Goal: Transaction & Acquisition: Purchase product/service

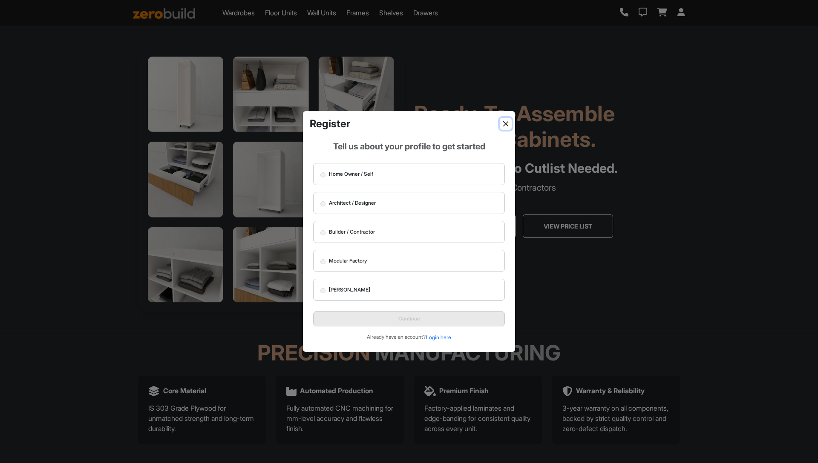
click at [506, 126] on button "Close" at bounding box center [506, 124] width 12 height 12
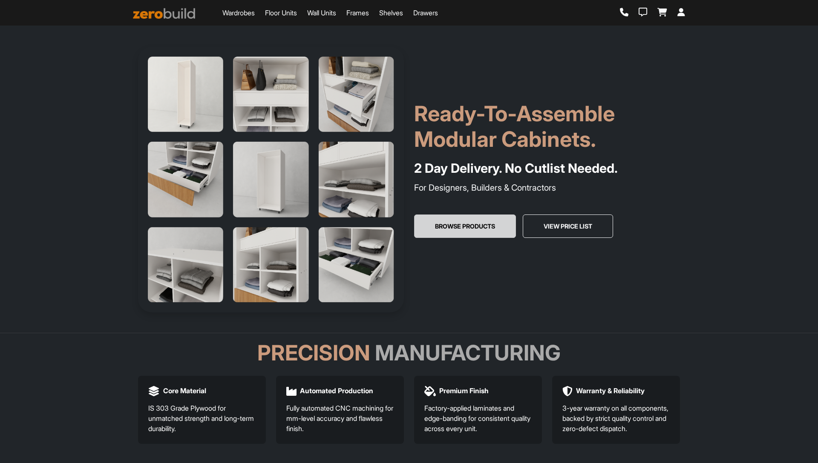
click at [486, 224] on button "Browse Products" at bounding box center [465, 227] width 102 height 24
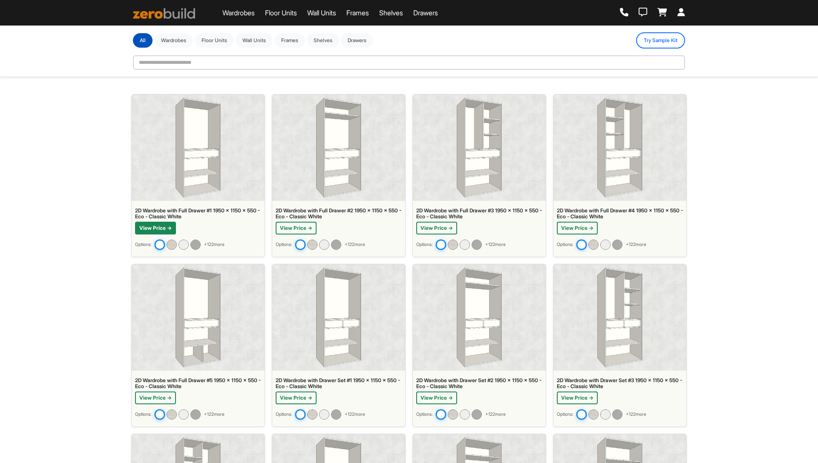
click at [158, 224] on button "View Price →" at bounding box center [155, 228] width 41 height 13
click at [293, 227] on button "View Price →" at bounding box center [296, 228] width 41 height 13
click at [456, 225] on button "View Price →" at bounding box center [436, 228] width 41 height 13
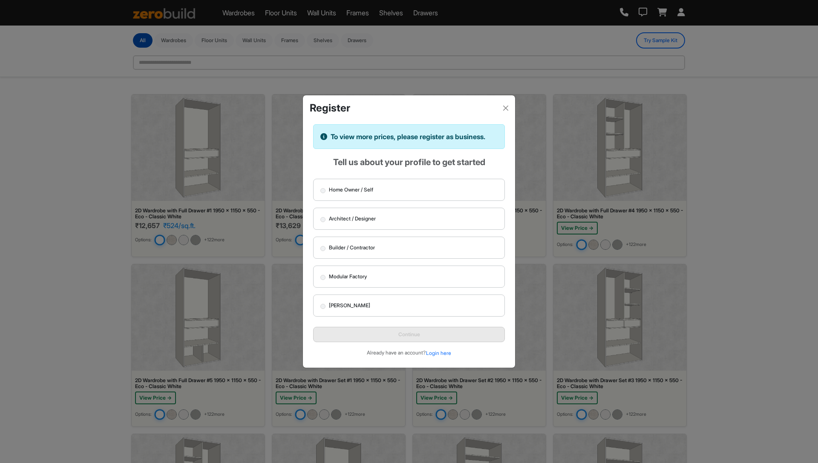
click at [372, 134] on div "To view more prices, please register as business." at bounding box center [409, 136] width 192 height 25
copy div "To view more prices, please register as business."
